Goal: Obtain resource: Obtain resource

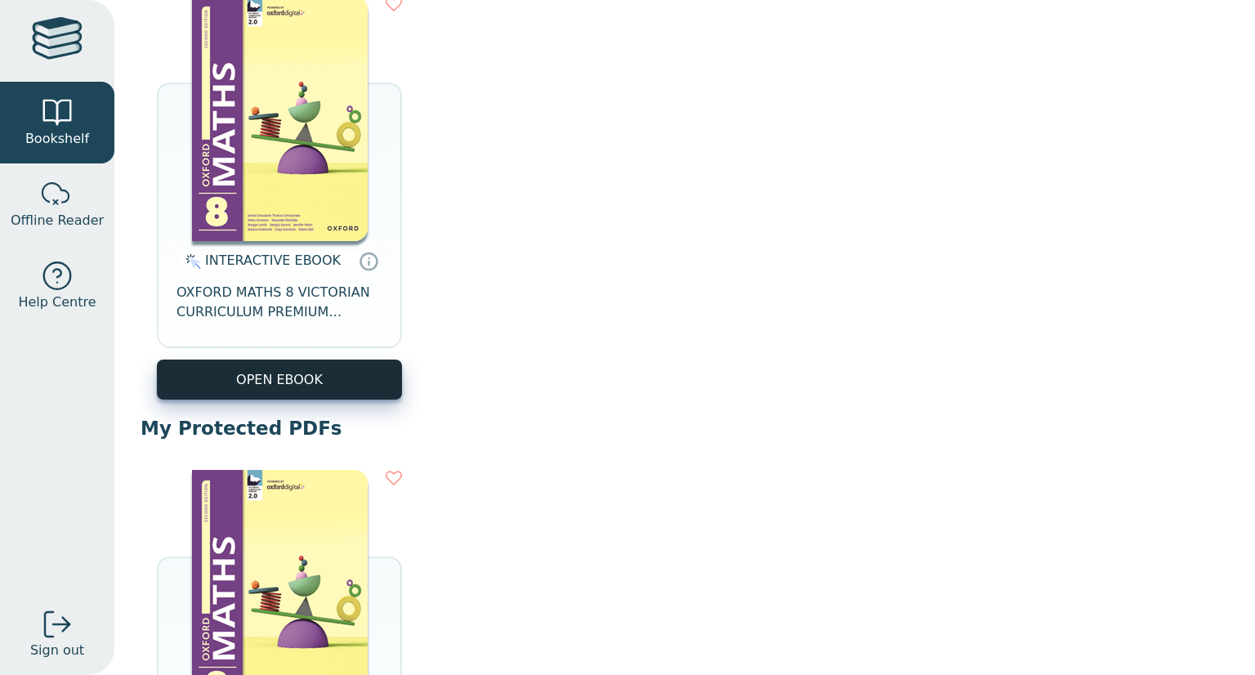
scroll to position [227, 0]
click at [256, 372] on button "OPEN EBOOK" at bounding box center [279, 380] width 245 height 40
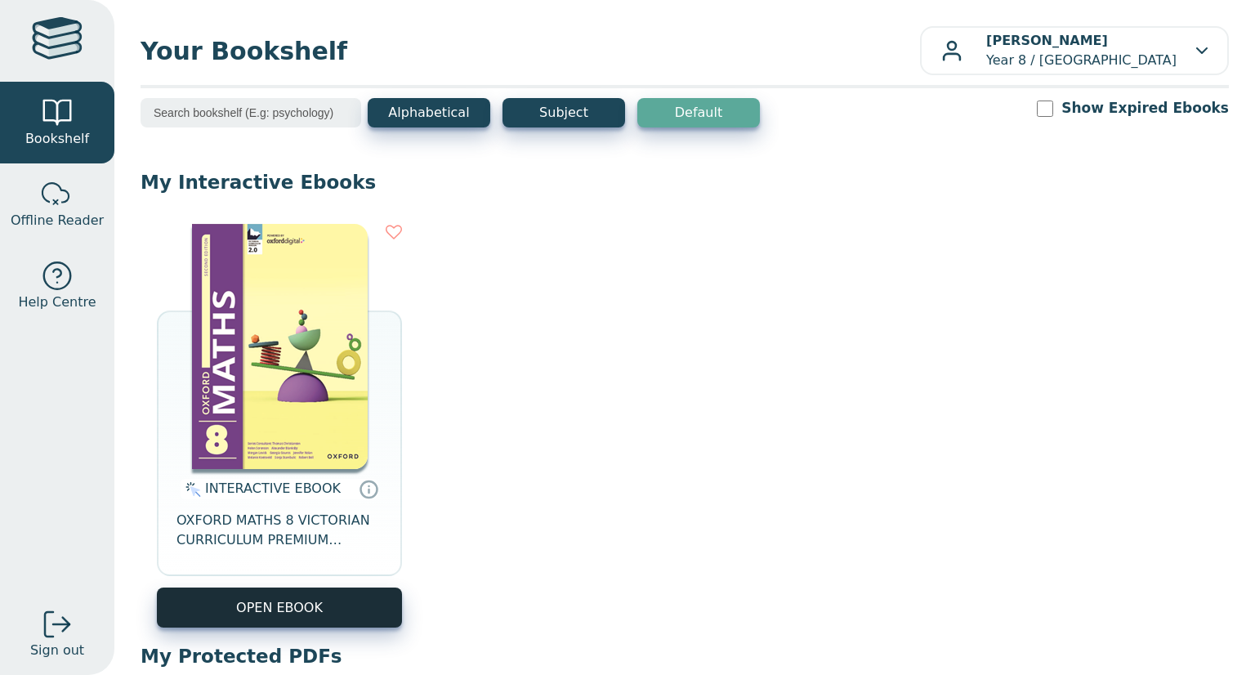
click at [281, 617] on button "OPEN EBOOK" at bounding box center [279, 607] width 245 height 40
